Goal: Information Seeking & Learning: Learn about a topic

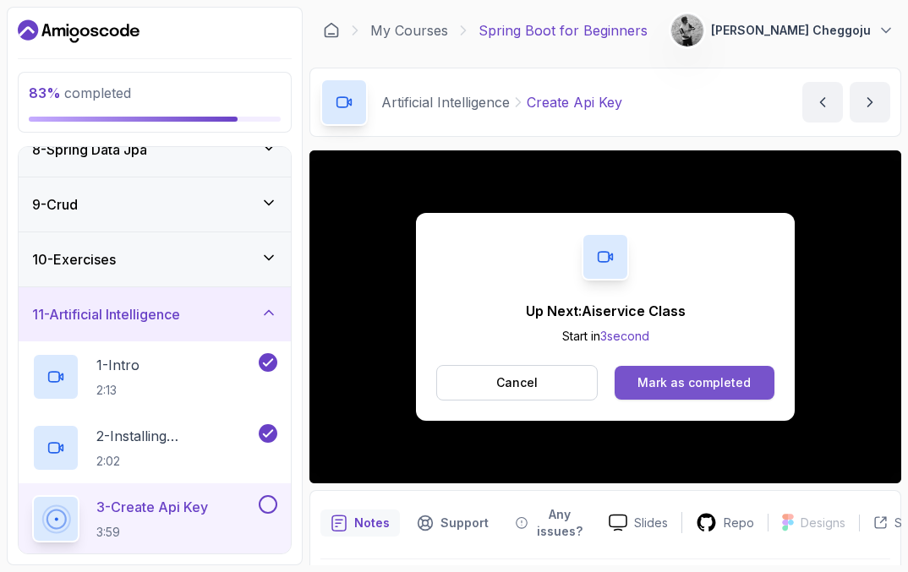
click at [697, 398] on button "Mark as completed" at bounding box center [694, 383] width 160 height 34
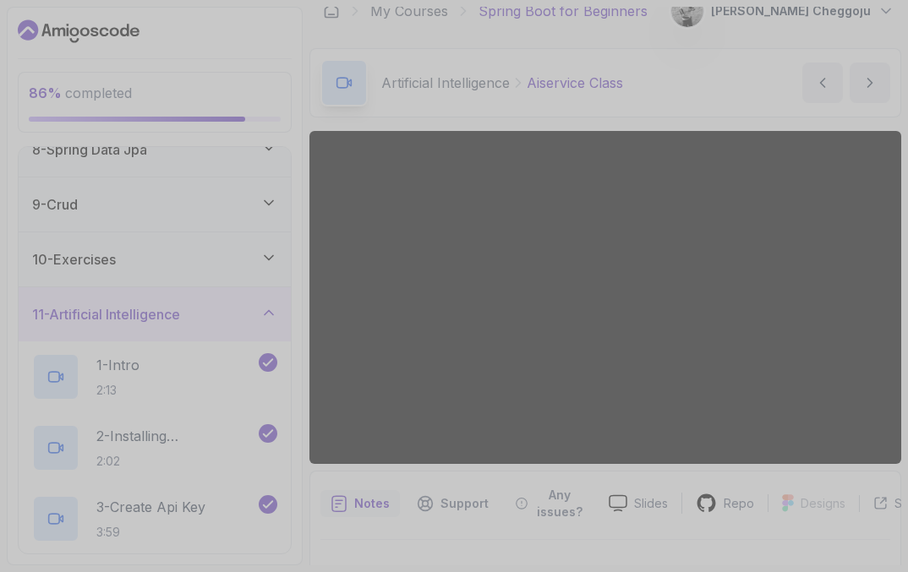
scroll to position [23, 0]
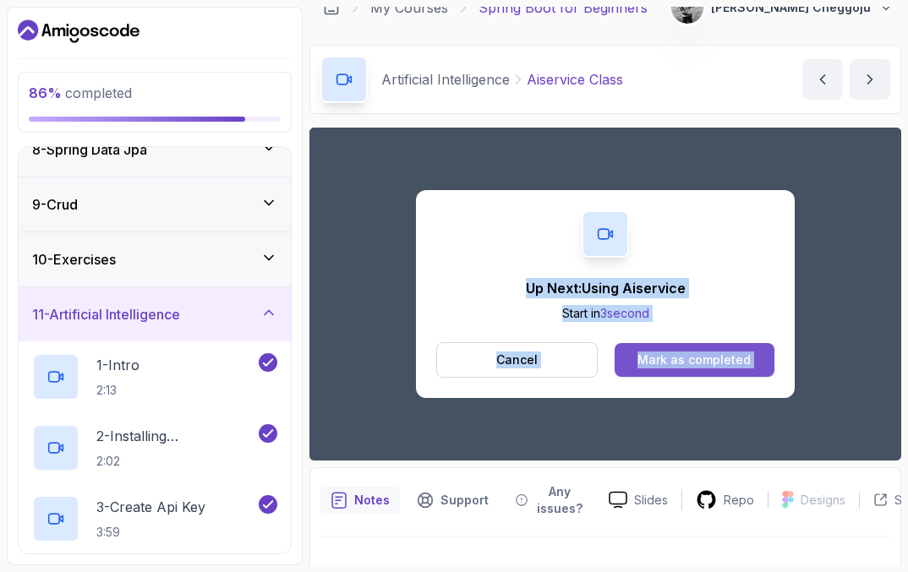
click at [690, 364] on div "Mark as completed" at bounding box center [693, 360] width 113 height 17
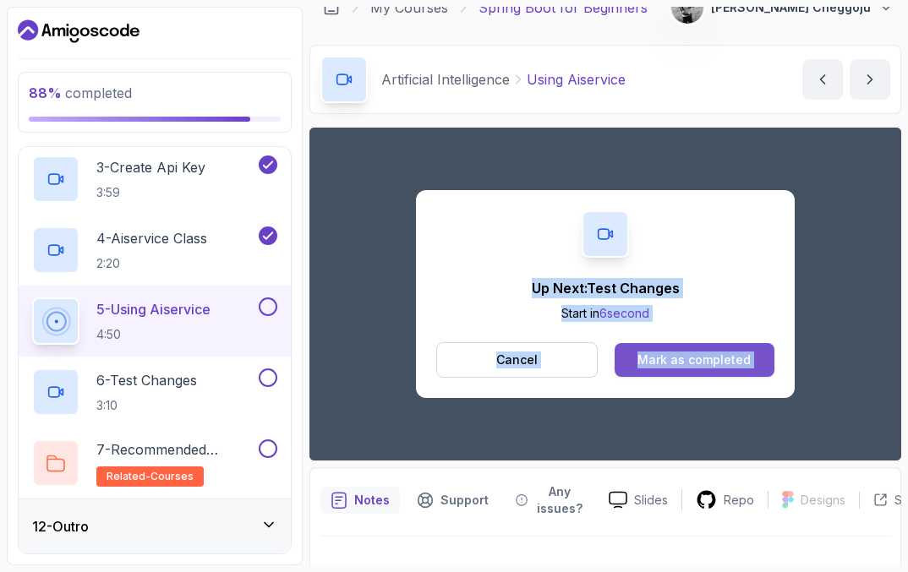
click at [689, 359] on div "Mark as completed" at bounding box center [693, 360] width 113 height 17
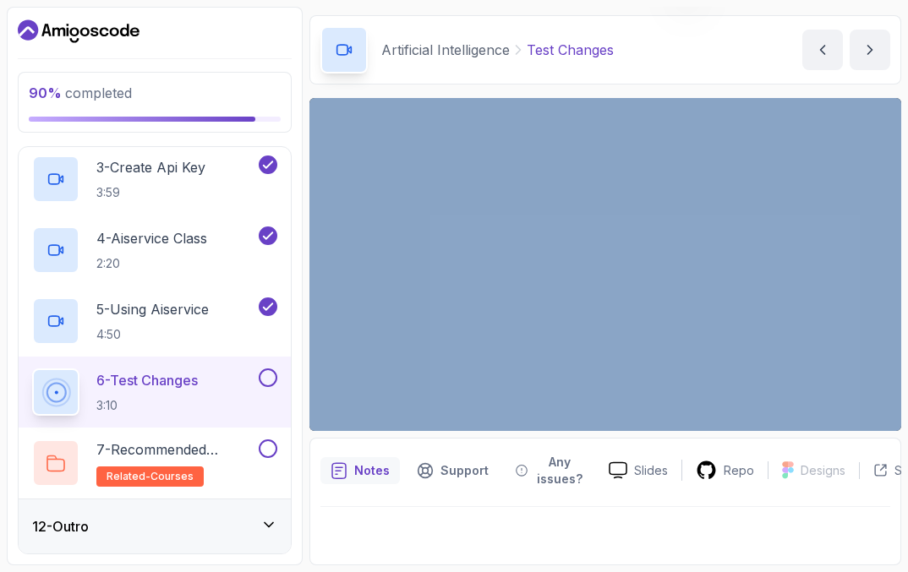
scroll to position [52, 0]
click at [177, 326] on p "4:50" at bounding box center [152, 334] width 112 height 17
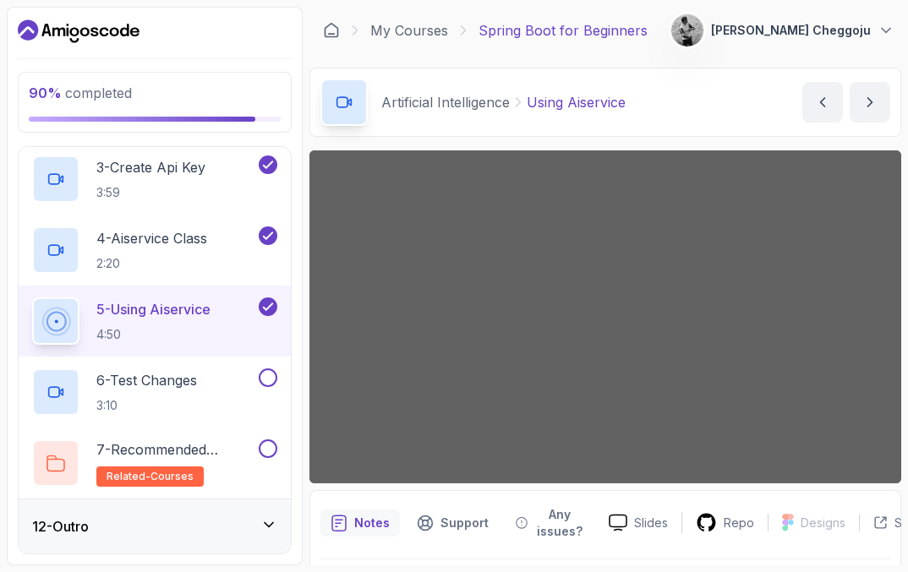
scroll to position [39, 0]
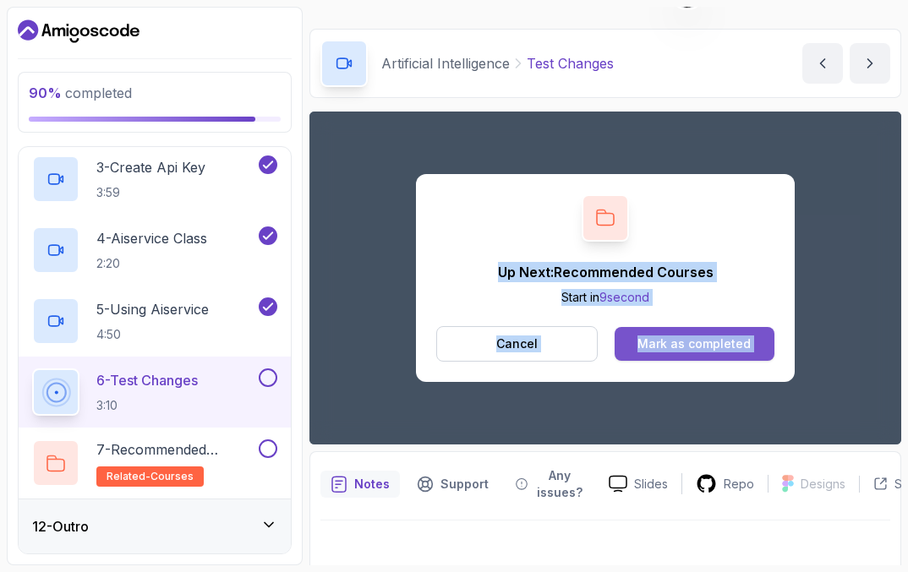
click at [712, 347] on div "Mark as completed" at bounding box center [693, 344] width 113 height 17
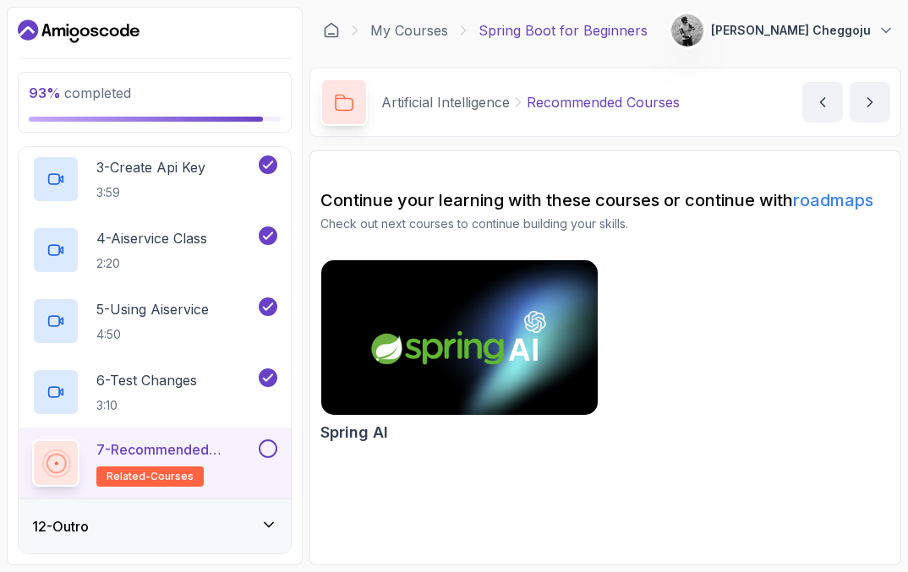
click at [712, 347] on div "Spring AI" at bounding box center [605, 354] width 570 height 190
click at [265, 445] on button at bounding box center [268, 448] width 19 height 19
click at [268, 522] on icon at bounding box center [268, 524] width 17 height 17
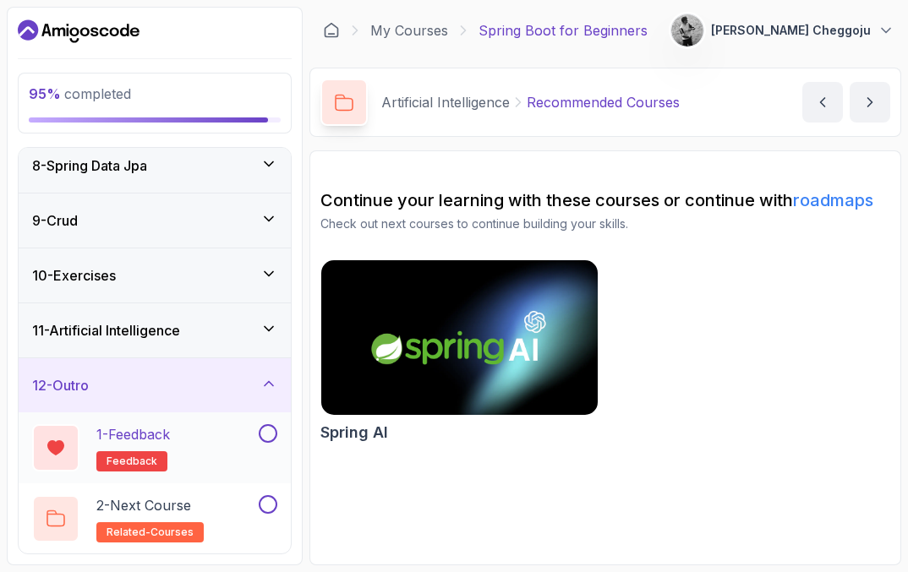
click at [266, 431] on button at bounding box center [268, 433] width 19 height 19
click at [205, 439] on div "1 - Feedback feedback" at bounding box center [143, 447] width 223 height 47
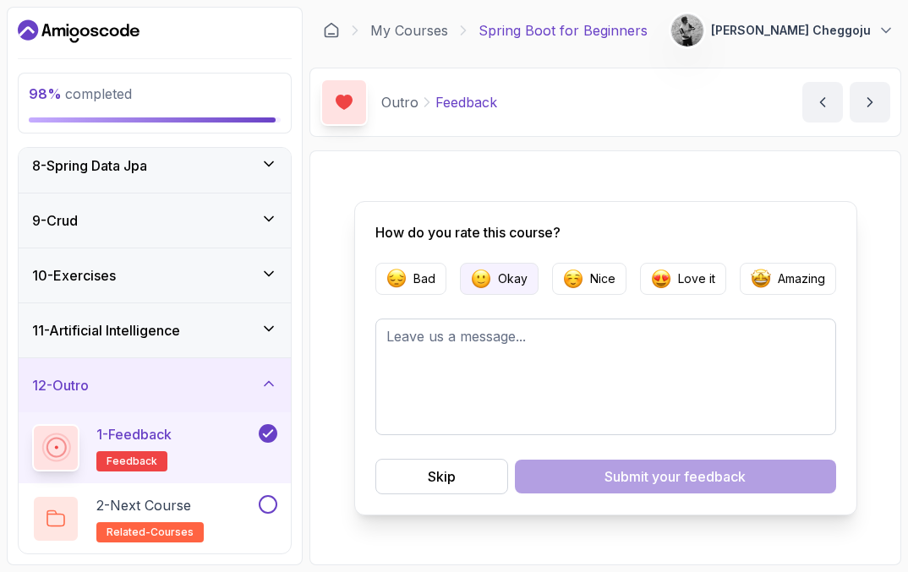
click at [477, 281] on img "button" at bounding box center [481, 279] width 20 height 20
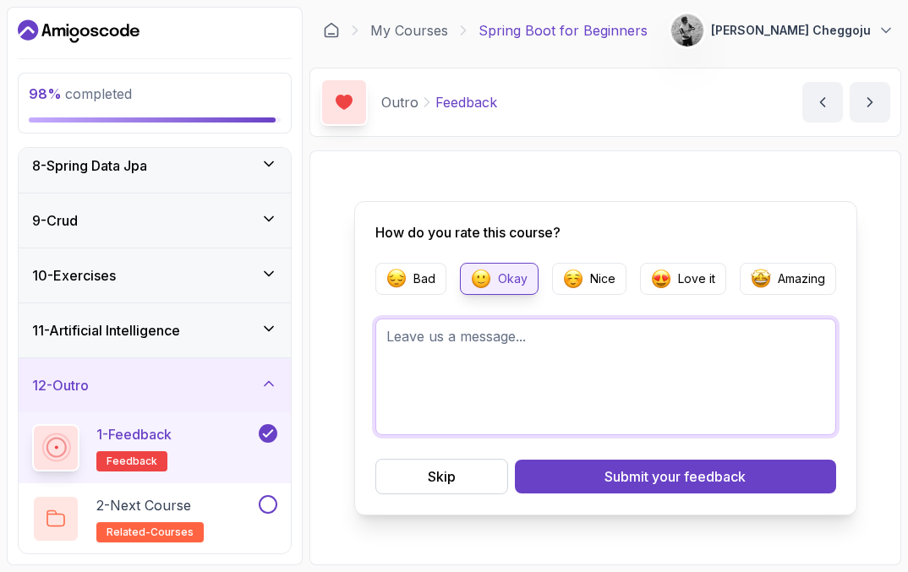
click at [548, 361] on textarea at bounding box center [605, 377] width 461 height 117
type textarea "It was very quick at times, i wasn't able to catch up."
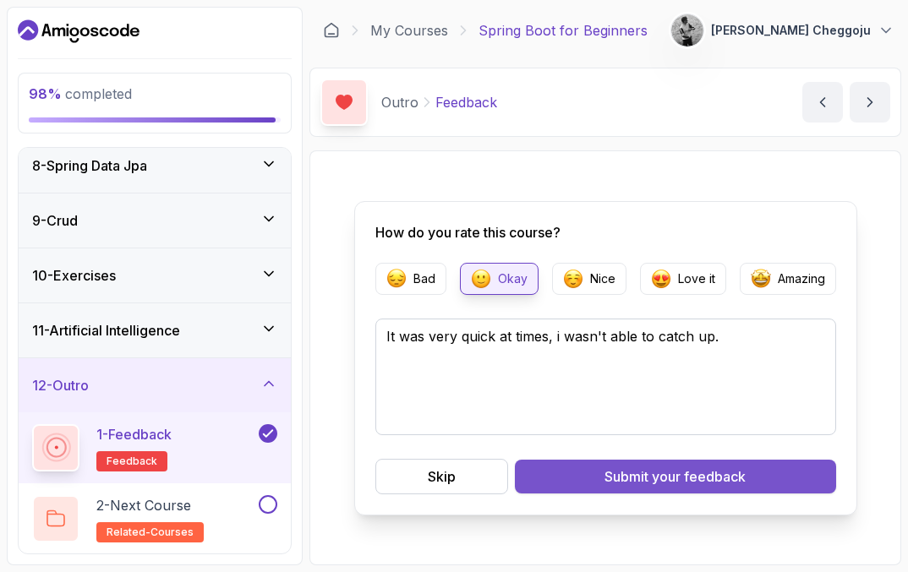
click at [655, 481] on span "your feedback" at bounding box center [699, 477] width 94 height 20
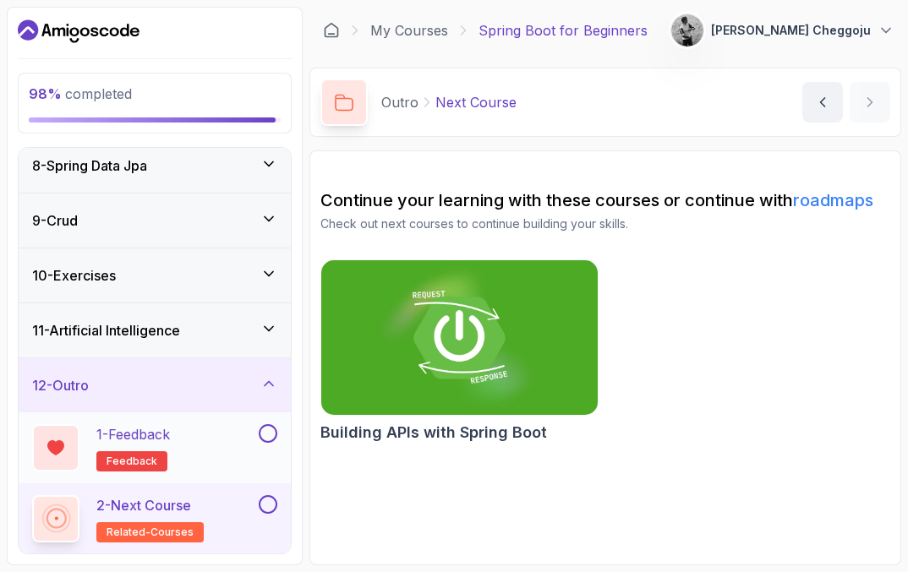
click at [271, 441] on button at bounding box center [268, 433] width 19 height 19
click at [248, 514] on div "2 - Next Course related-courses" at bounding box center [143, 518] width 223 height 47
click at [268, 504] on button at bounding box center [268, 504] width 19 height 19
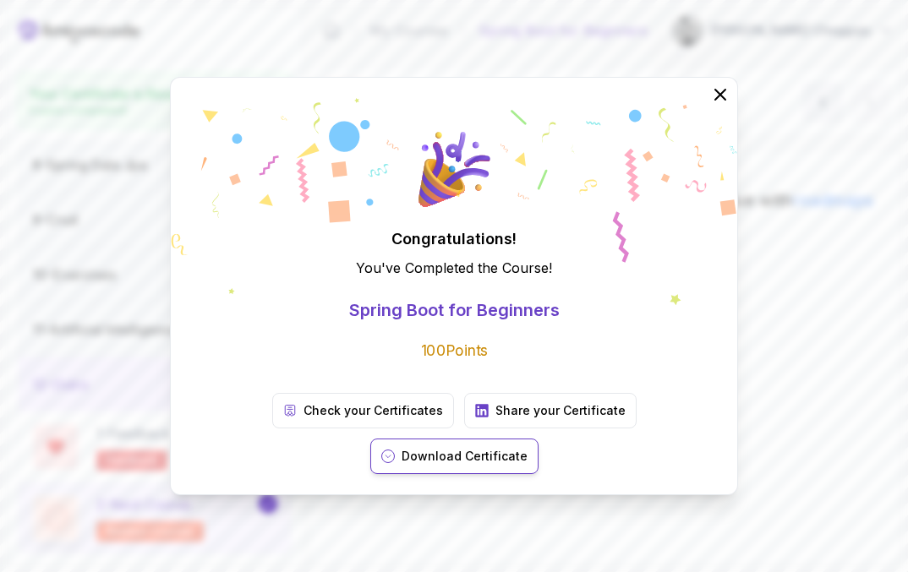
click at [538, 439] on button "Download Certificate" at bounding box center [454, 456] width 168 height 35
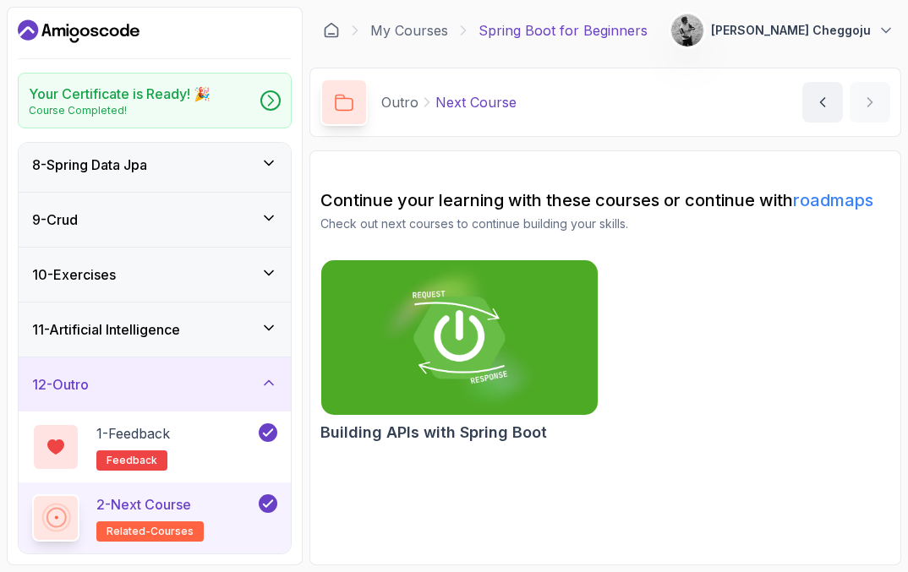
click at [174, 537] on span "related-courses" at bounding box center [149, 532] width 87 height 14
click at [704, 31] on img at bounding box center [687, 31] width 34 height 34
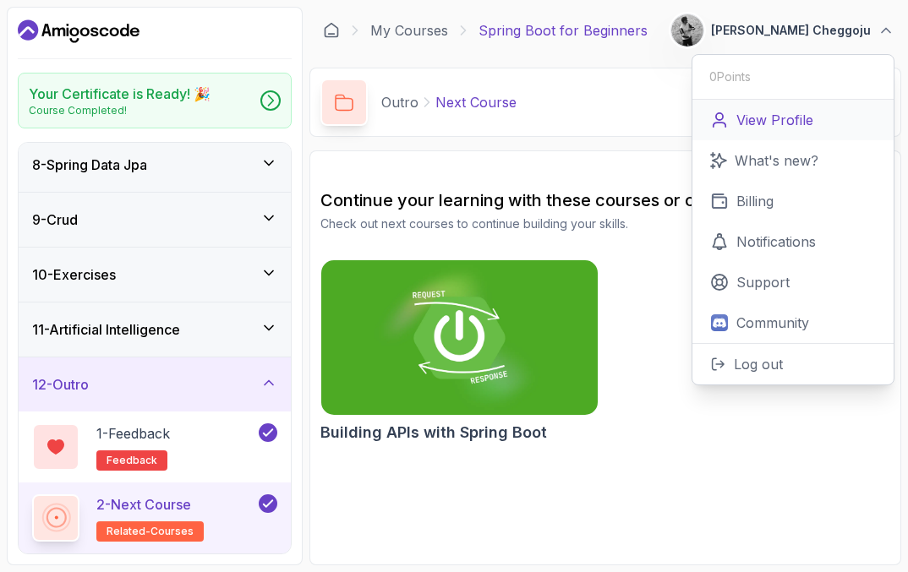
click at [805, 117] on p "View Profile" at bounding box center [774, 120] width 77 height 20
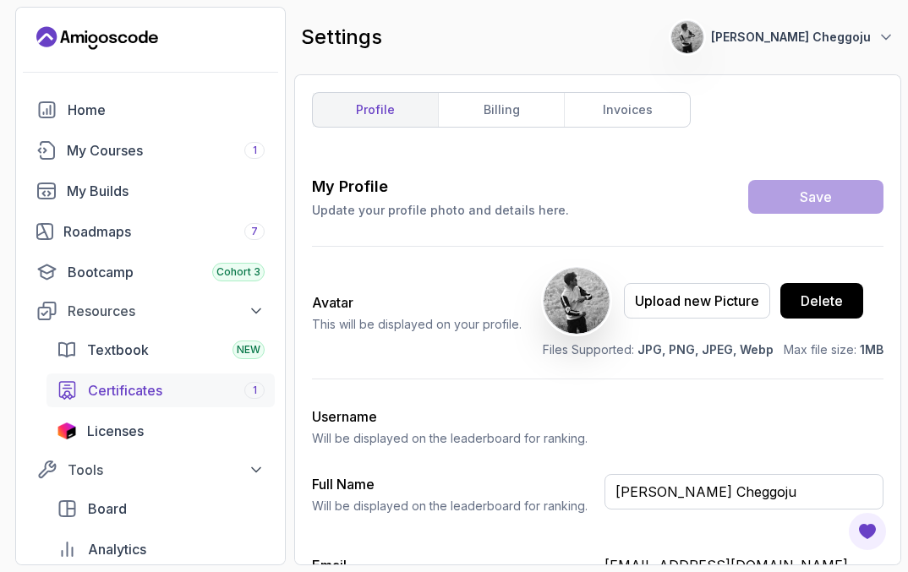
click at [182, 396] on div "Certificates 1" at bounding box center [176, 390] width 177 height 20
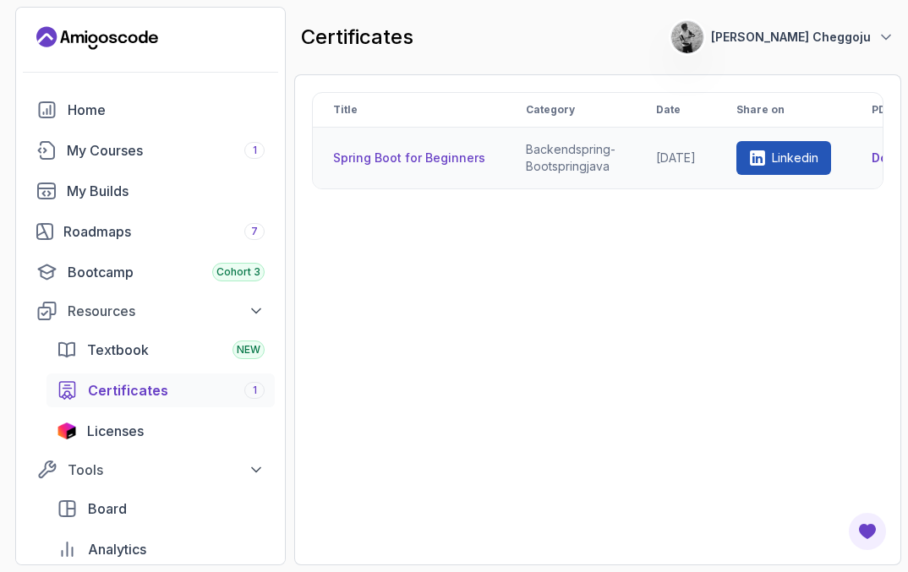
click at [407, 152] on th "Spring Boot for Beginners" at bounding box center [409, 159] width 193 height 62
click at [436, 158] on th "Spring Boot for Beginners" at bounding box center [409, 159] width 193 height 62
click at [598, 246] on div "Title Category Date Share on PDF Spring Boot for Beginners backend spring-boot …" at bounding box center [597, 320] width 571 height 456
click at [536, 156] on td "backend spring-boot spring java" at bounding box center [570, 159] width 130 height 62
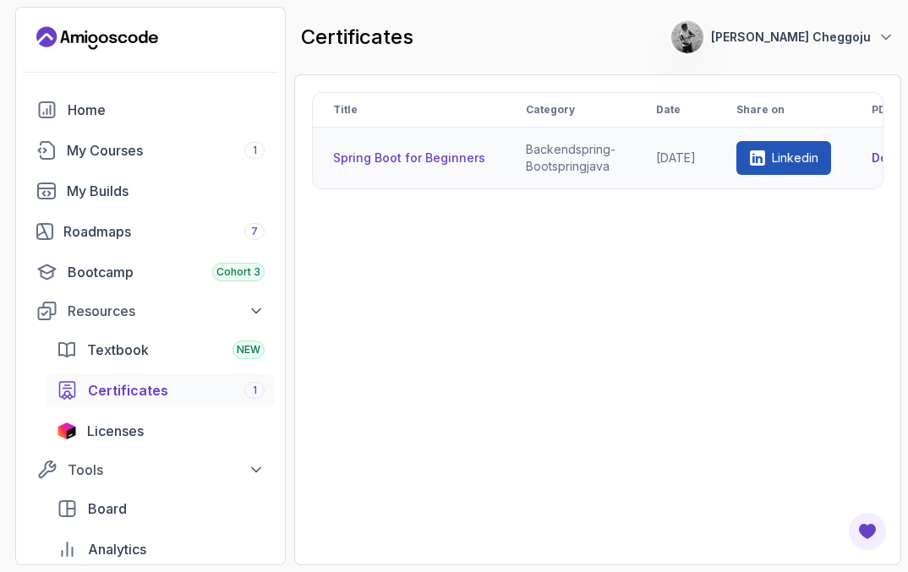
click at [666, 166] on td "[DATE]" at bounding box center [676, 159] width 80 height 62
drag, startPoint x: 783, startPoint y: 175, endPoint x: 672, endPoint y: 175, distance: 110.7
click at [756, 175] on td "Linkedin" at bounding box center [783, 159] width 135 height 62
click at [375, 205] on div "Title Category Date Share on PDF Spring Boot for Beginners backend spring-boot …" at bounding box center [597, 320] width 571 height 456
click at [96, 139] on link "My Courses 1" at bounding box center [150, 151] width 248 height 34
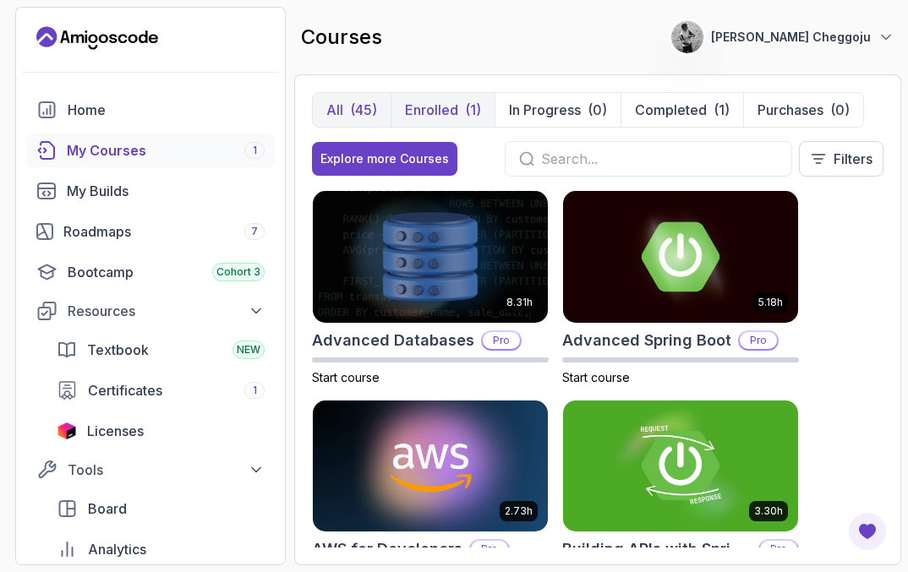
click at [450, 116] on p "Enrolled" at bounding box center [431, 110] width 53 height 20
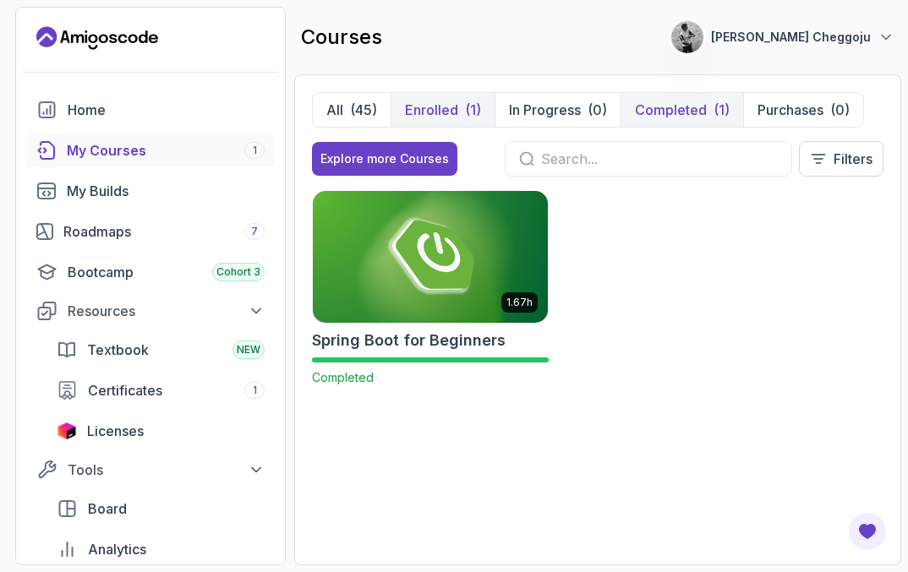
click at [682, 116] on p "Completed" at bounding box center [671, 110] width 72 height 20
click at [188, 229] on div "Roadmaps 7" at bounding box center [163, 231] width 201 height 20
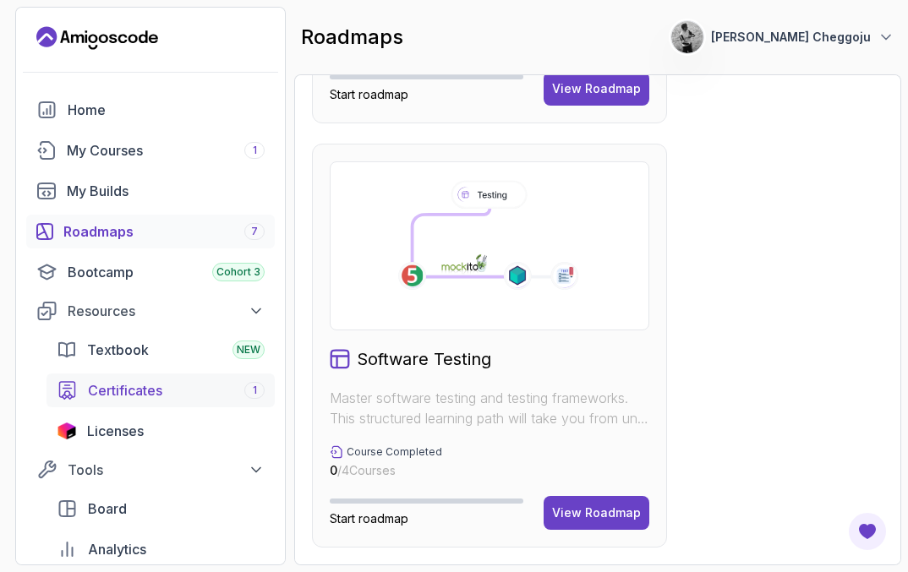
click at [171, 390] on div "Certificates 1" at bounding box center [176, 390] width 177 height 20
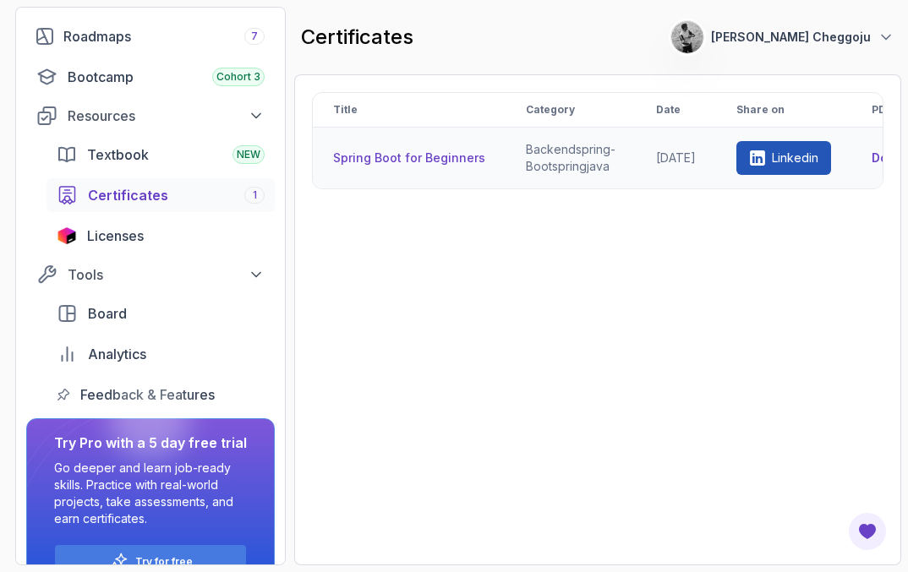
click at [676, 159] on td "[DATE]" at bounding box center [676, 159] width 80 height 62
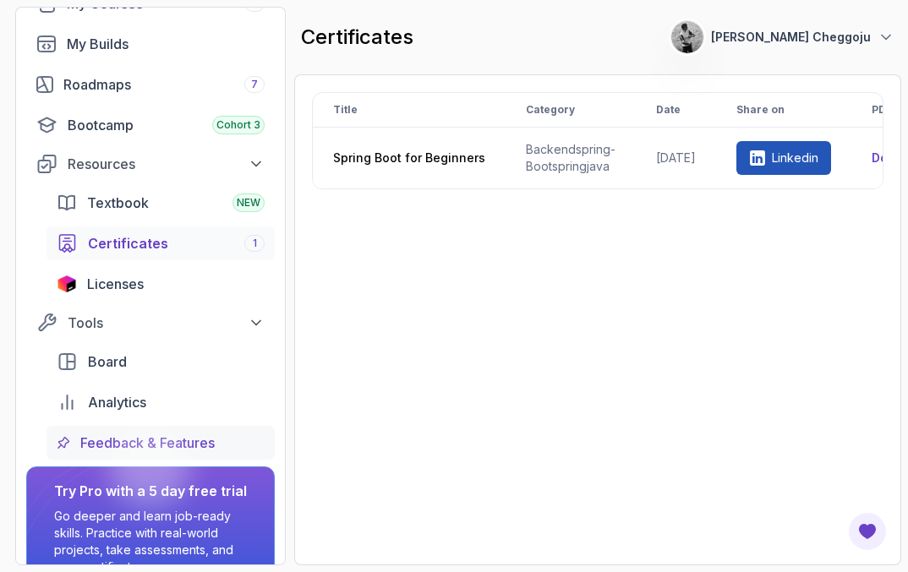
scroll to position [95, 0]
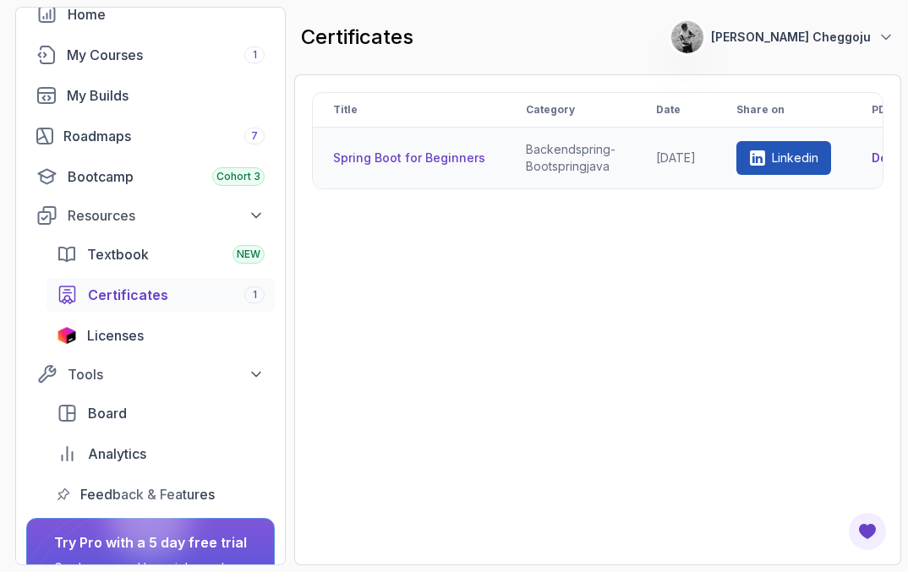
click at [366, 156] on th "Spring Boot for Beginners" at bounding box center [409, 159] width 193 height 62
click at [410, 160] on th "Spring Boot for Beginners" at bounding box center [409, 159] width 193 height 62
click at [779, 150] on link "Linkedin" at bounding box center [783, 158] width 95 height 34
